Goal: Information Seeking & Learning: Learn about a topic

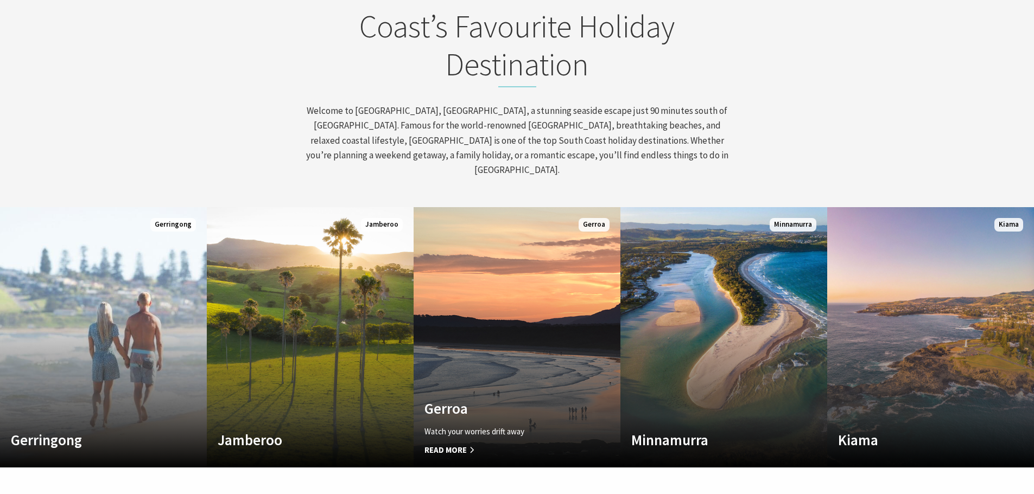
scroll to position [483, 0]
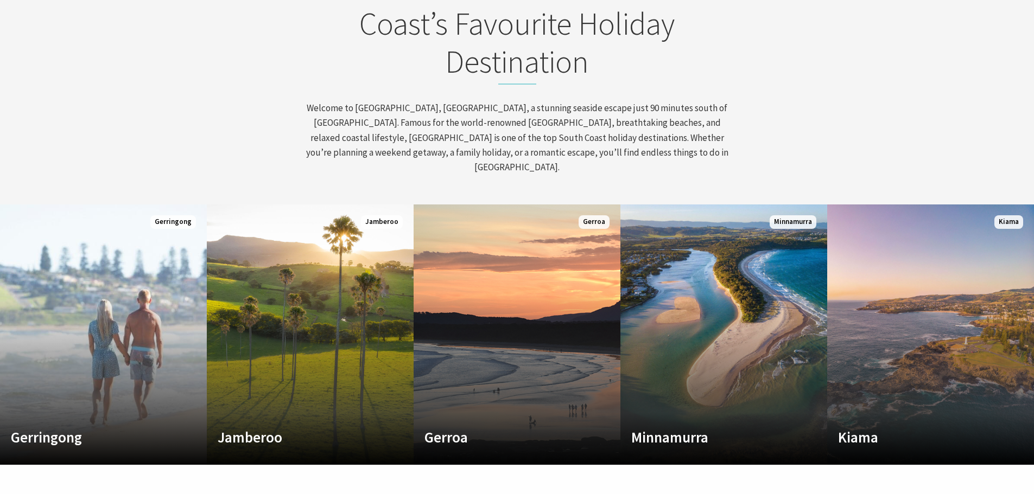
click at [662, 166] on section "Discover Kiama – The South Coast’s Favourite Holiday Destination Welcome to Kia…" at bounding box center [517, 71] width 1034 height 268
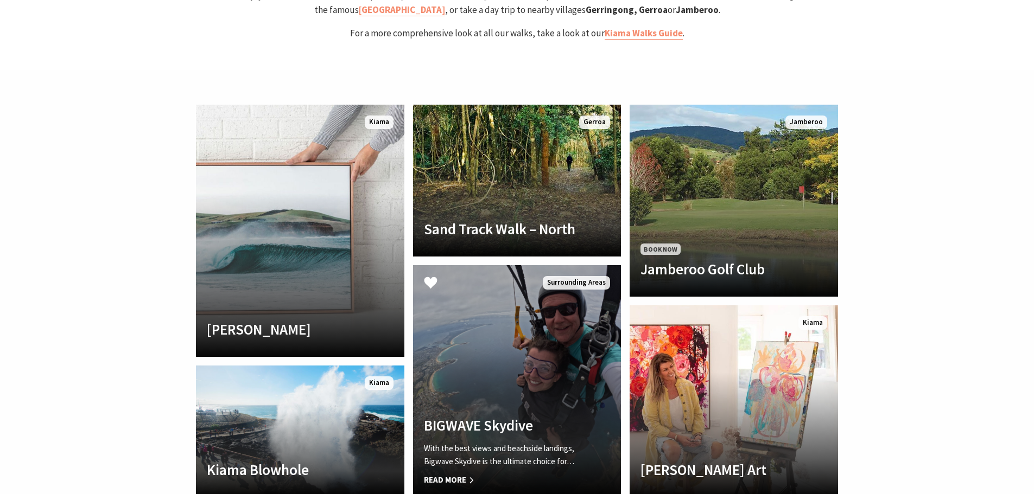
scroll to position [2418, 0]
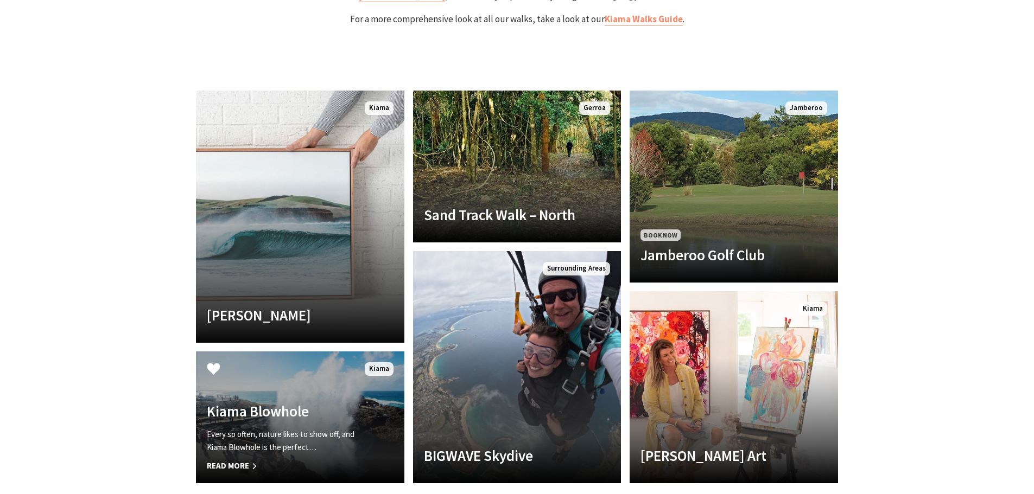
click at [331, 403] on h4 "Kiama Blowhole" at bounding box center [284, 411] width 155 height 17
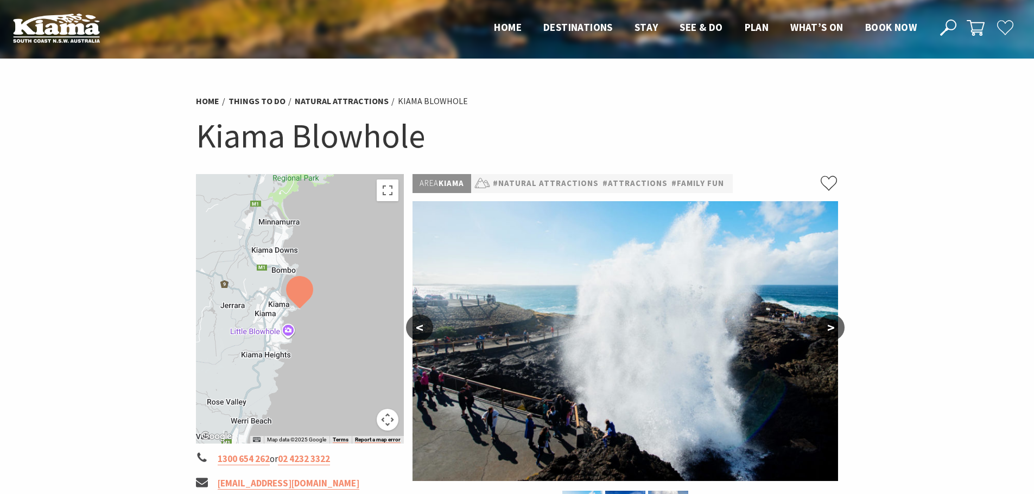
click at [830, 325] on button ">" at bounding box center [830, 328] width 27 height 26
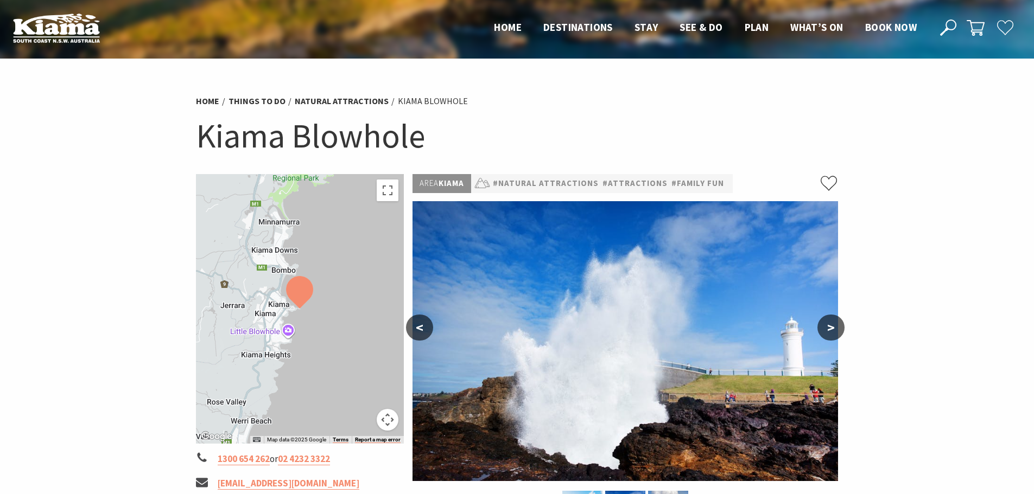
click at [830, 325] on button ">" at bounding box center [830, 328] width 27 height 26
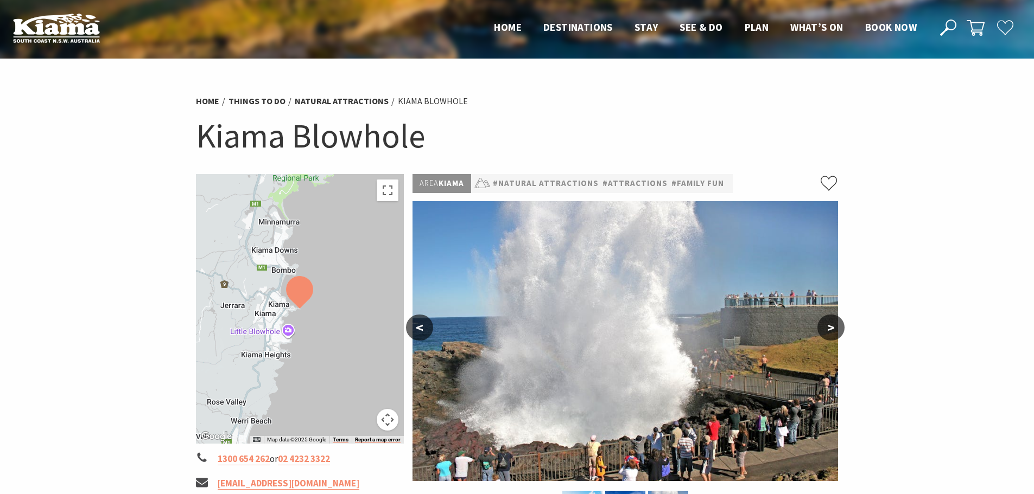
click at [831, 327] on button ">" at bounding box center [830, 328] width 27 height 26
click at [831, 325] on button ">" at bounding box center [830, 328] width 27 height 26
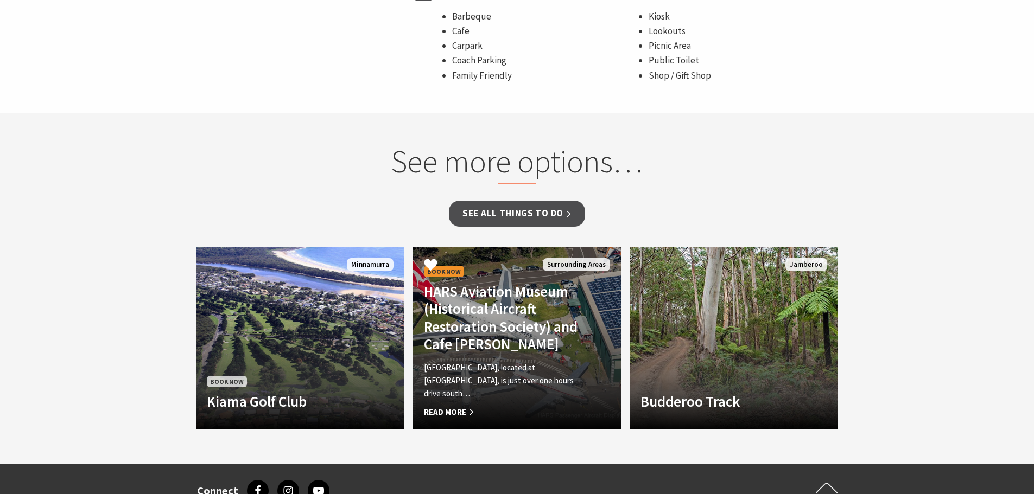
scroll to position [886, 0]
click at [493, 353] on h4 "HARS Aviation Museum (Historical Aircraft Restoration Society) and Cafe Connie" at bounding box center [501, 317] width 155 height 71
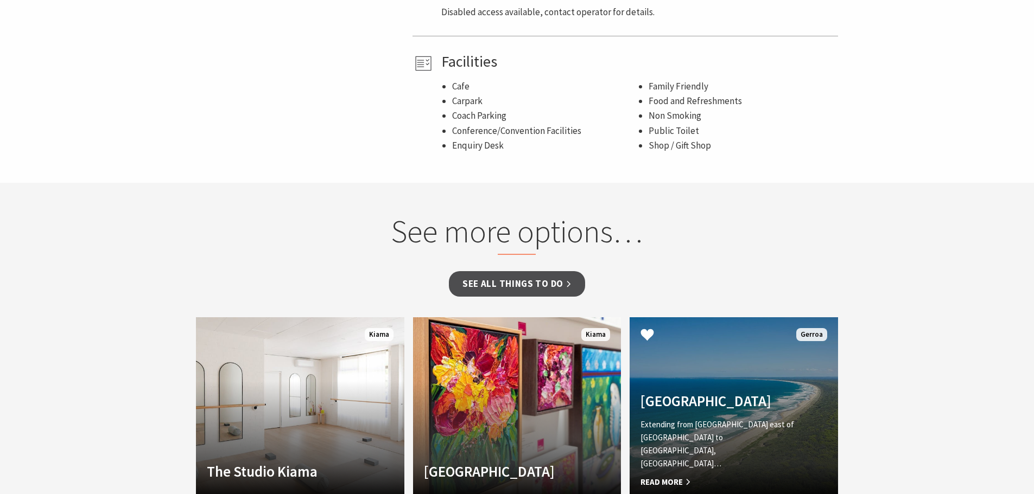
scroll to position [1194, 0]
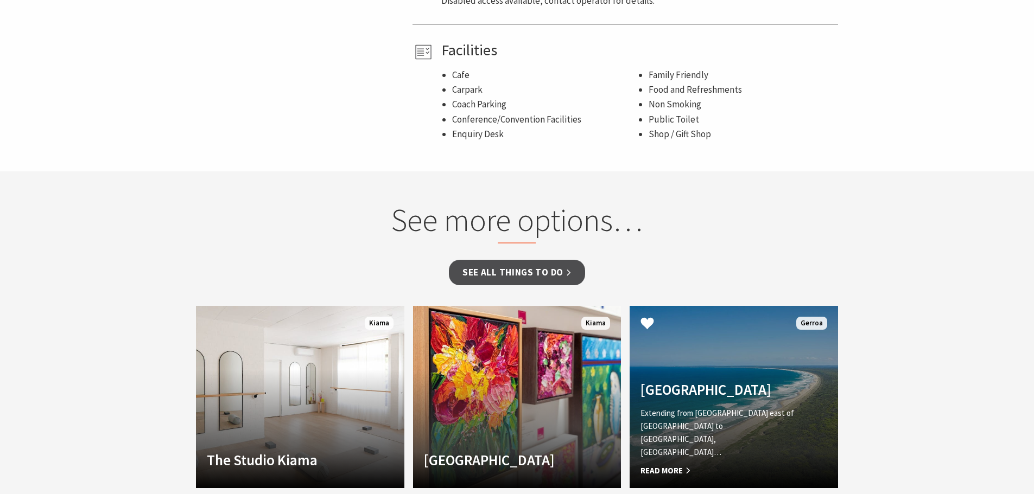
click at [725, 381] on h4 "[GEOGRAPHIC_DATA]" at bounding box center [717, 389] width 155 height 17
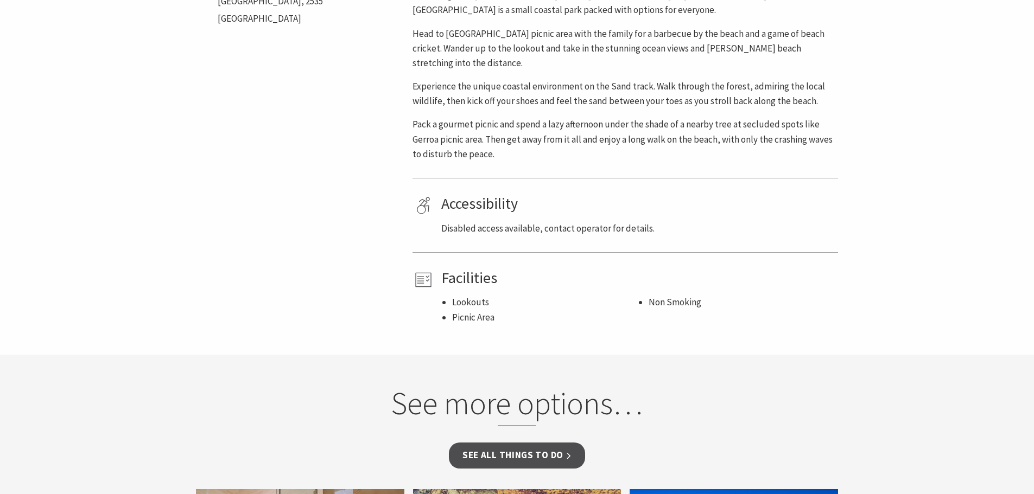
scroll to position [543, 0]
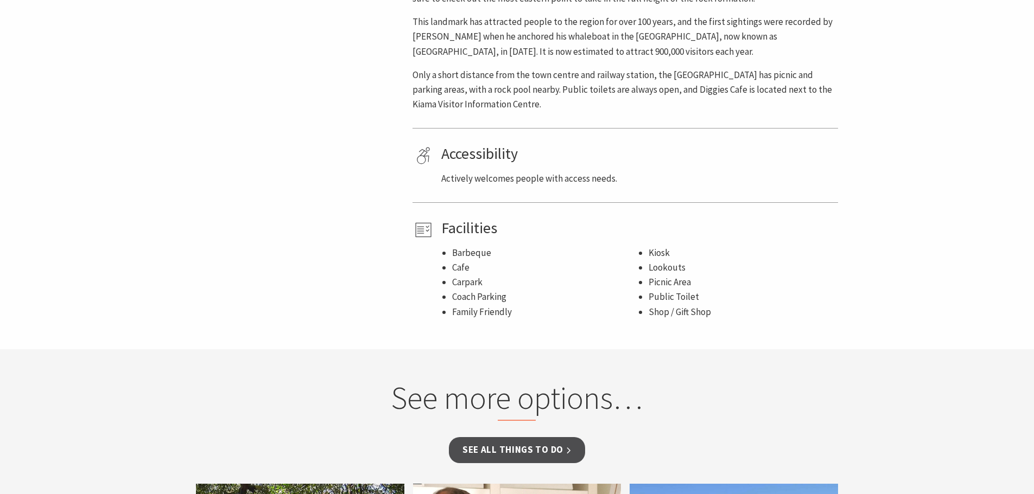
scroll to position [633, 0]
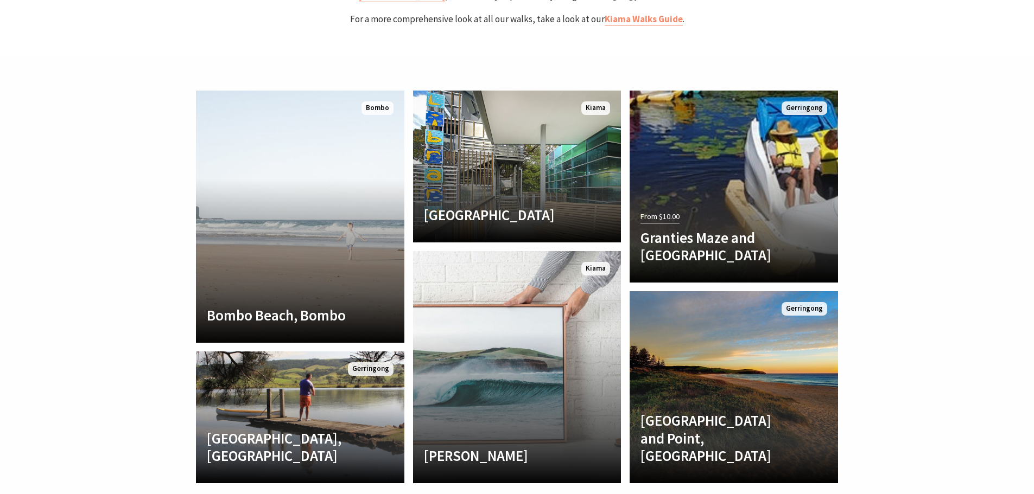
scroll to position [192, 1042]
